Goal: Task Accomplishment & Management: Manage account settings

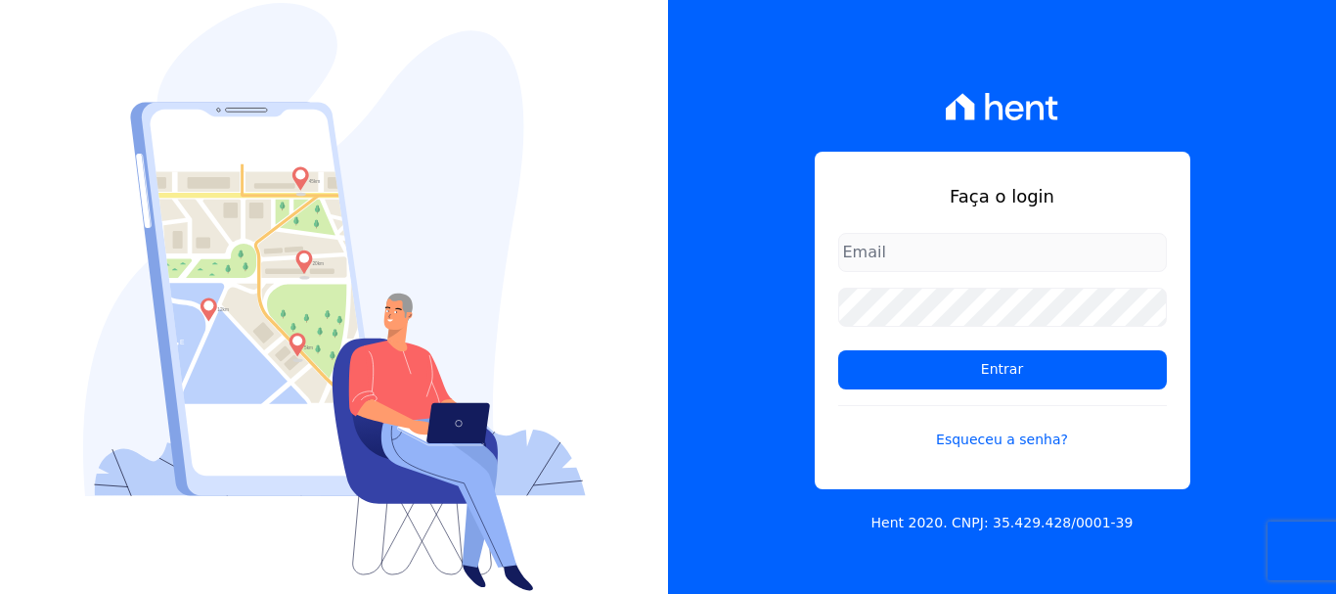
click at [885, 247] on input "email" at bounding box center [1002, 252] width 329 height 39
type input "financ.junco@gmail.com"
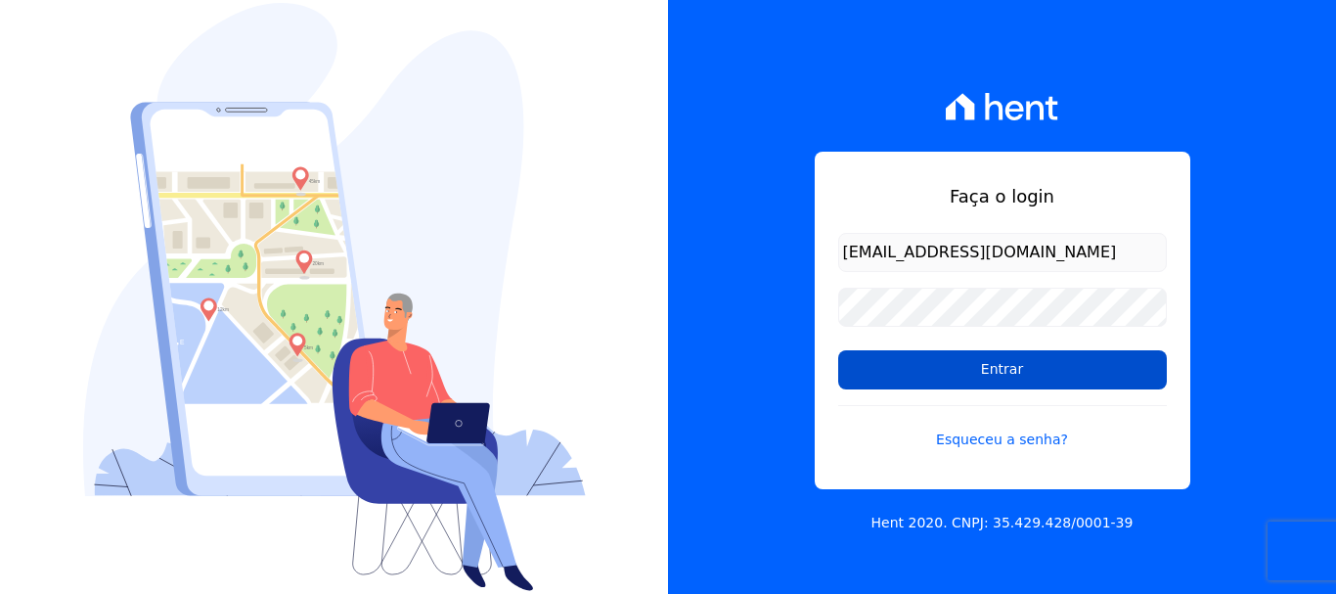
click at [1019, 361] on input "Entrar" at bounding box center [1002, 369] width 329 height 39
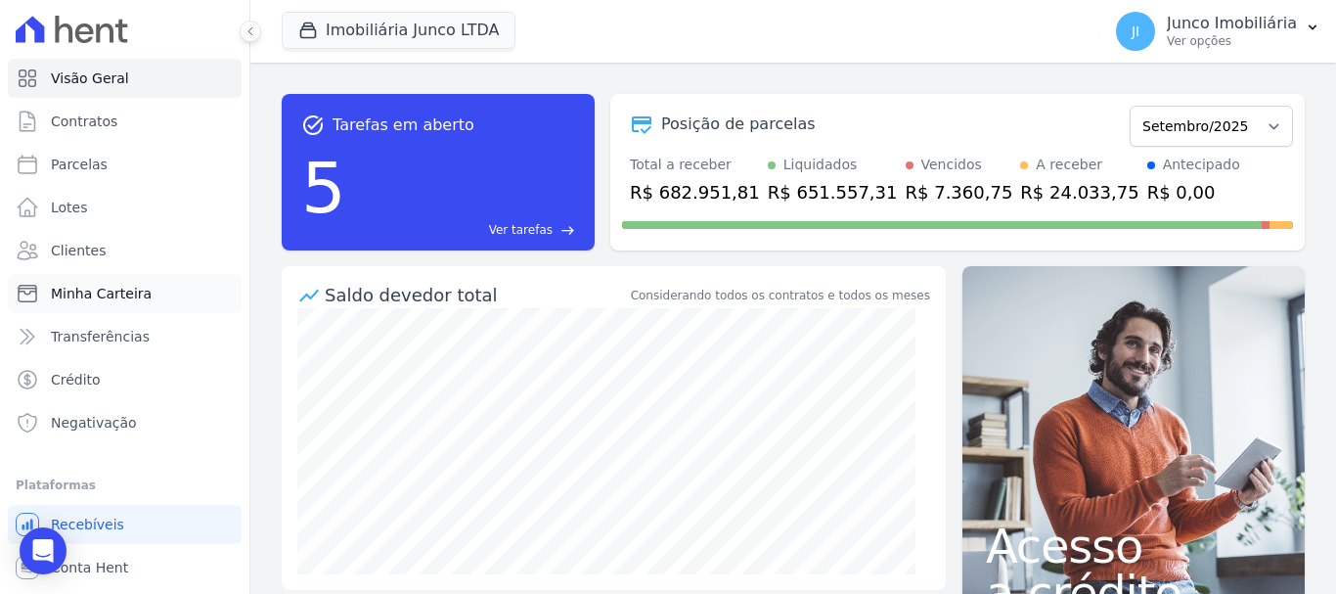
click at [121, 286] on span "Minha Carteira" at bounding box center [101, 294] width 101 height 20
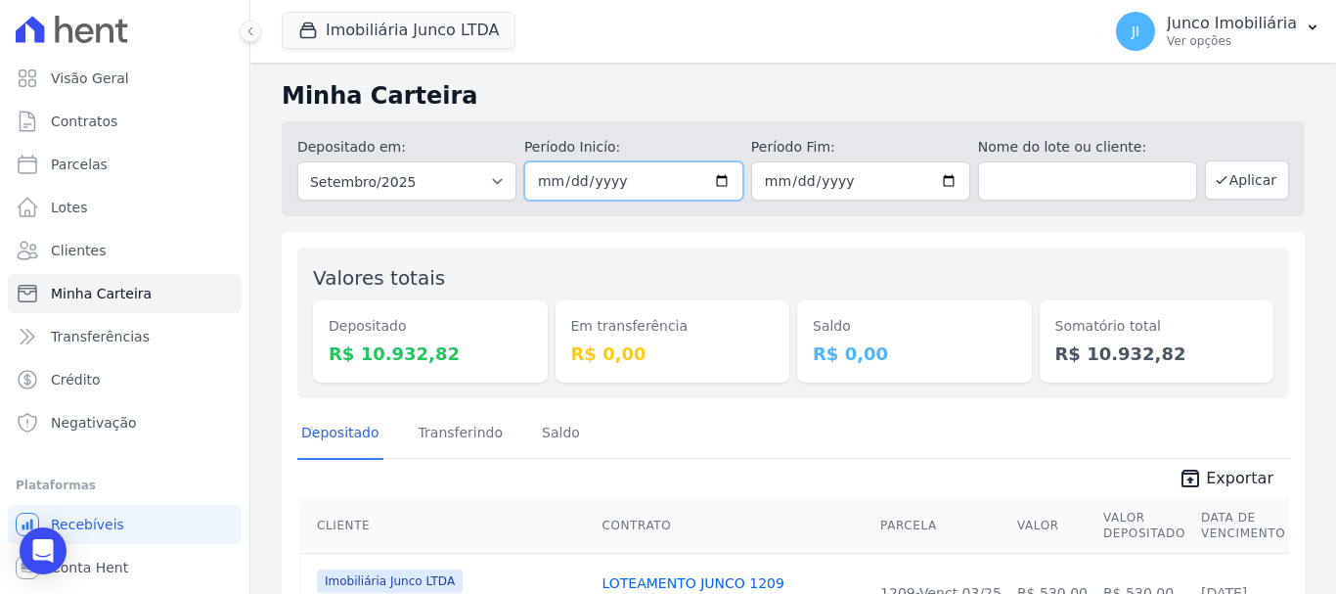
click at [722, 181] on input "[DATE]" at bounding box center [633, 180] width 219 height 39
type input "[DATE]"
click at [942, 173] on input "[DATE]" at bounding box center [860, 180] width 219 height 39
type input "[DATE]"
click at [1252, 173] on button "Aplicar" at bounding box center [1247, 179] width 84 height 39
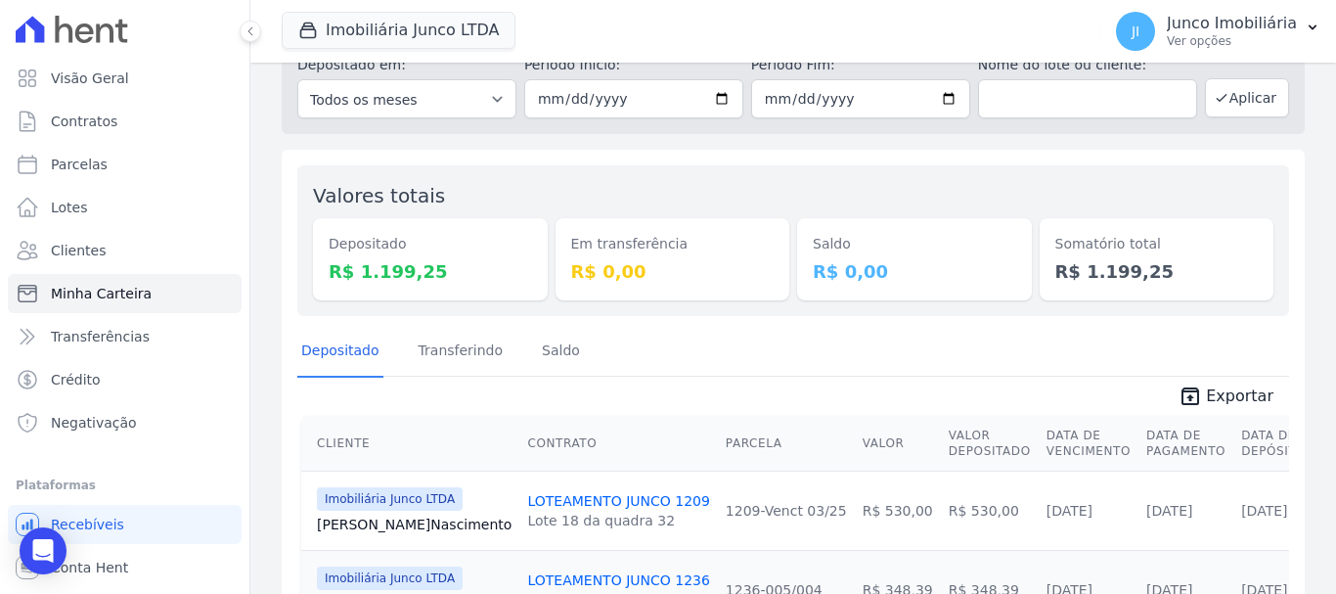
scroll to position [81, 0]
click at [1244, 392] on span "Exportar" at bounding box center [1239, 396] width 67 height 23
click at [1229, 37] on p "Ver opções" at bounding box center [1232, 41] width 130 height 16
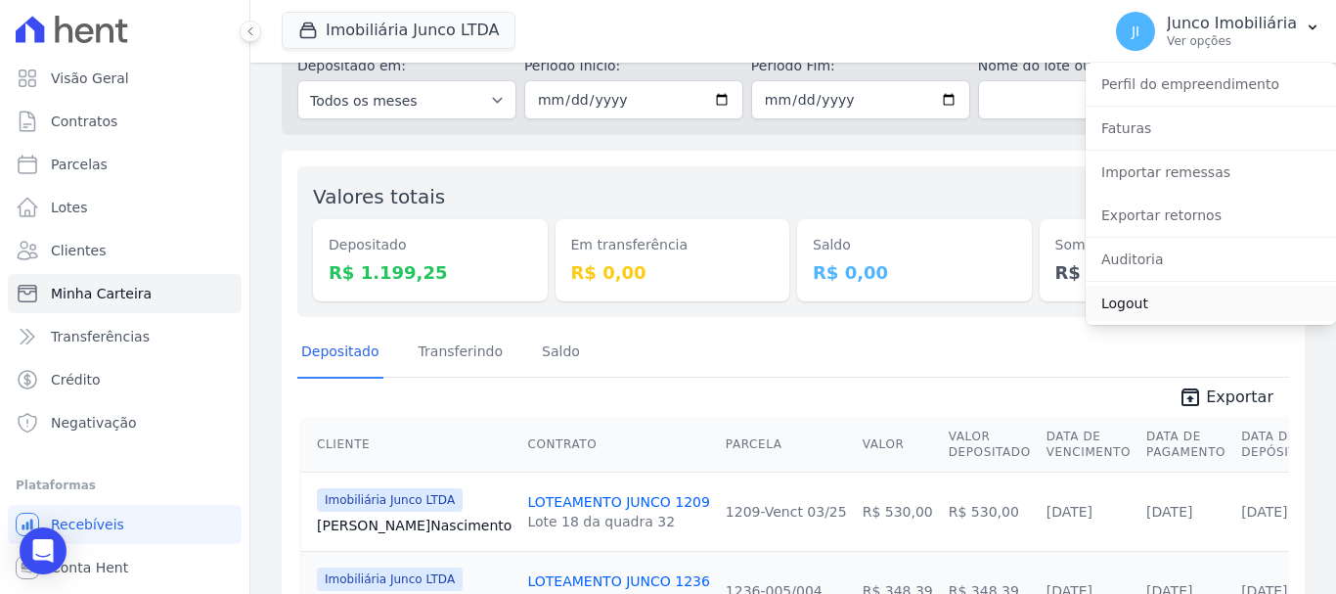
click at [1141, 299] on link "Logout" at bounding box center [1210, 303] width 250 height 35
